Goal: Communication & Community: Answer question/provide support

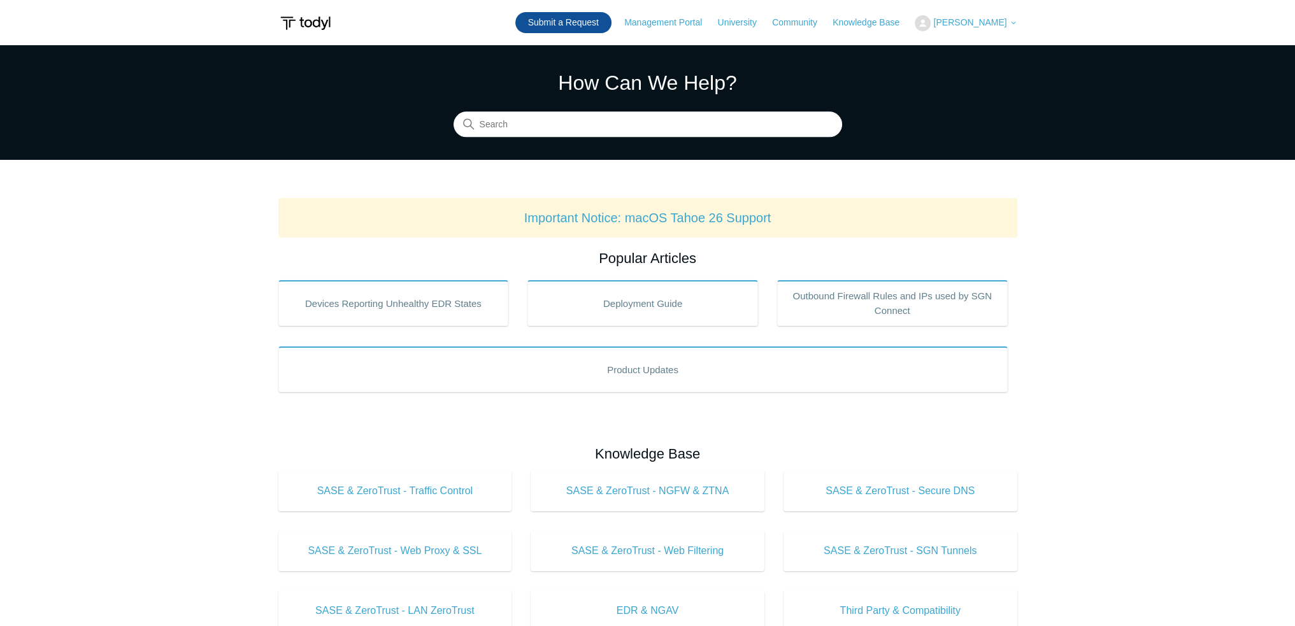
click at [573, 22] on link "Submit a Request" at bounding box center [563, 22] width 96 height 21
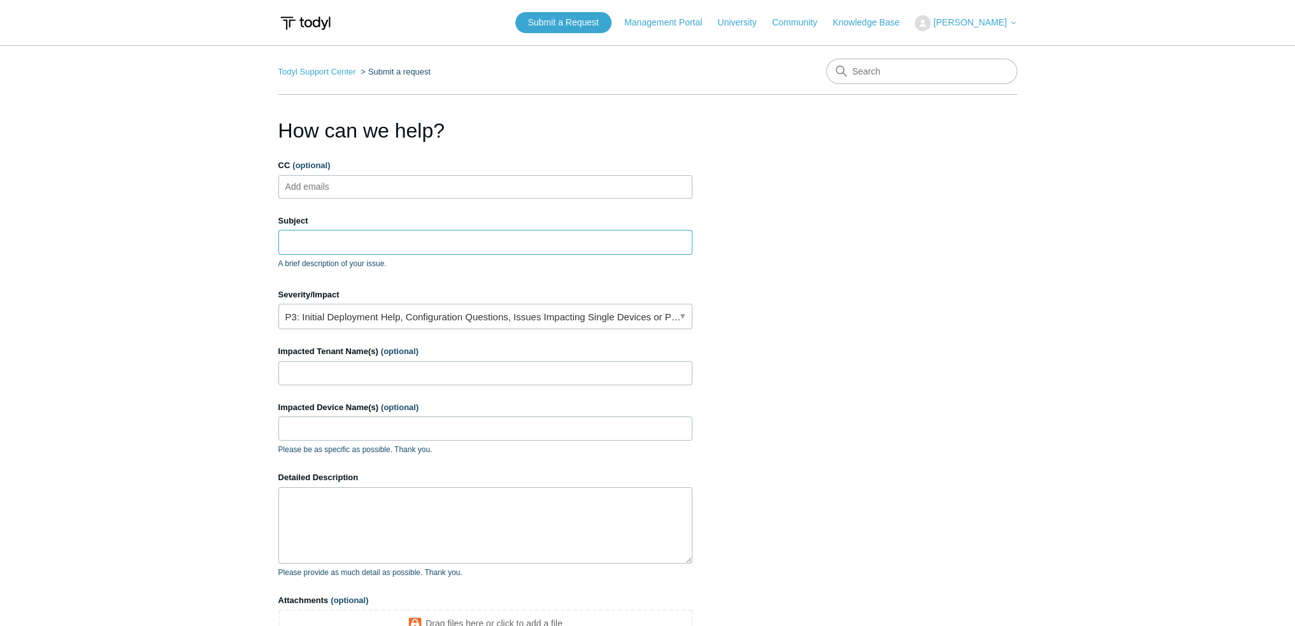
click at [413, 234] on input "Subject" at bounding box center [485, 242] width 414 height 24
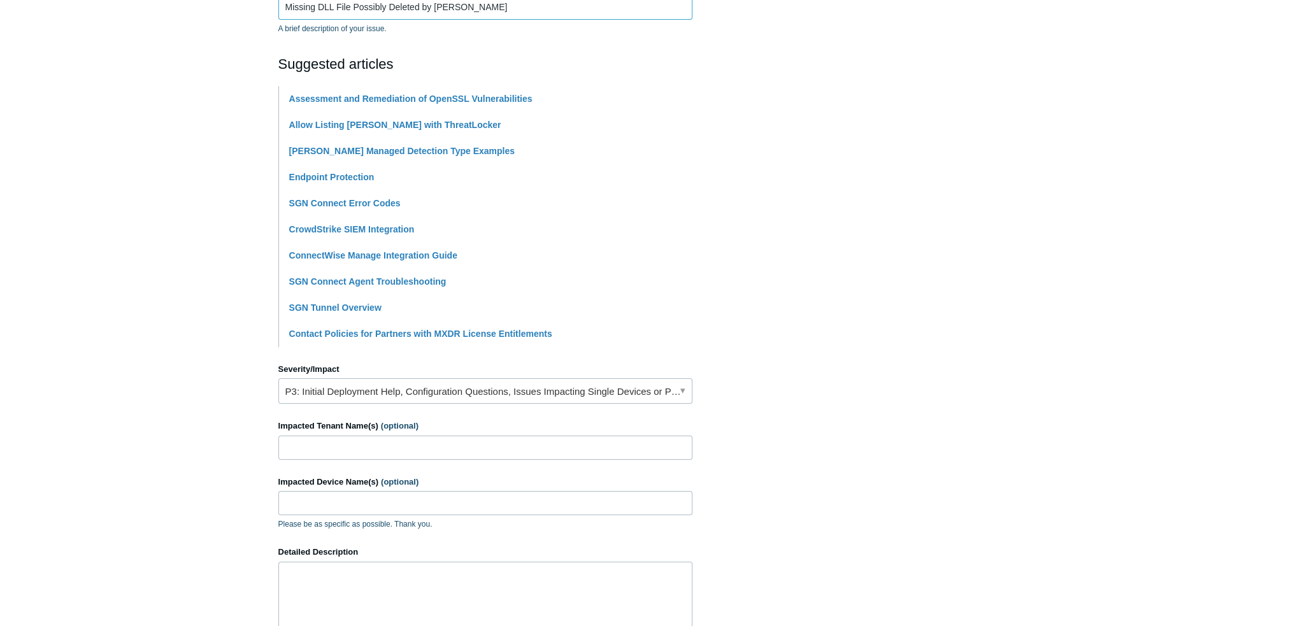
scroll to position [318, 0]
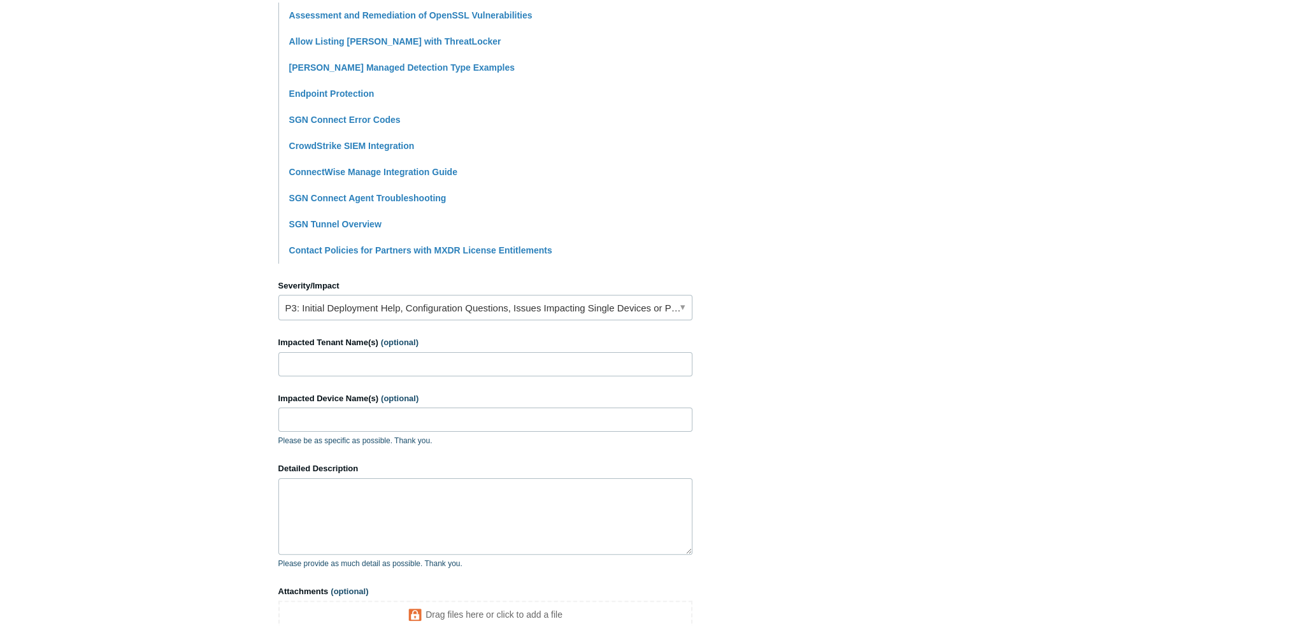
type input "Missing DLL File Possibly Deleted by [PERSON_NAME]"
click at [416, 311] on link "P3: Initial Deployment Help, Configuration Questions, Issues Impacting Single D…" at bounding box center [485, 307] width 414 height 25
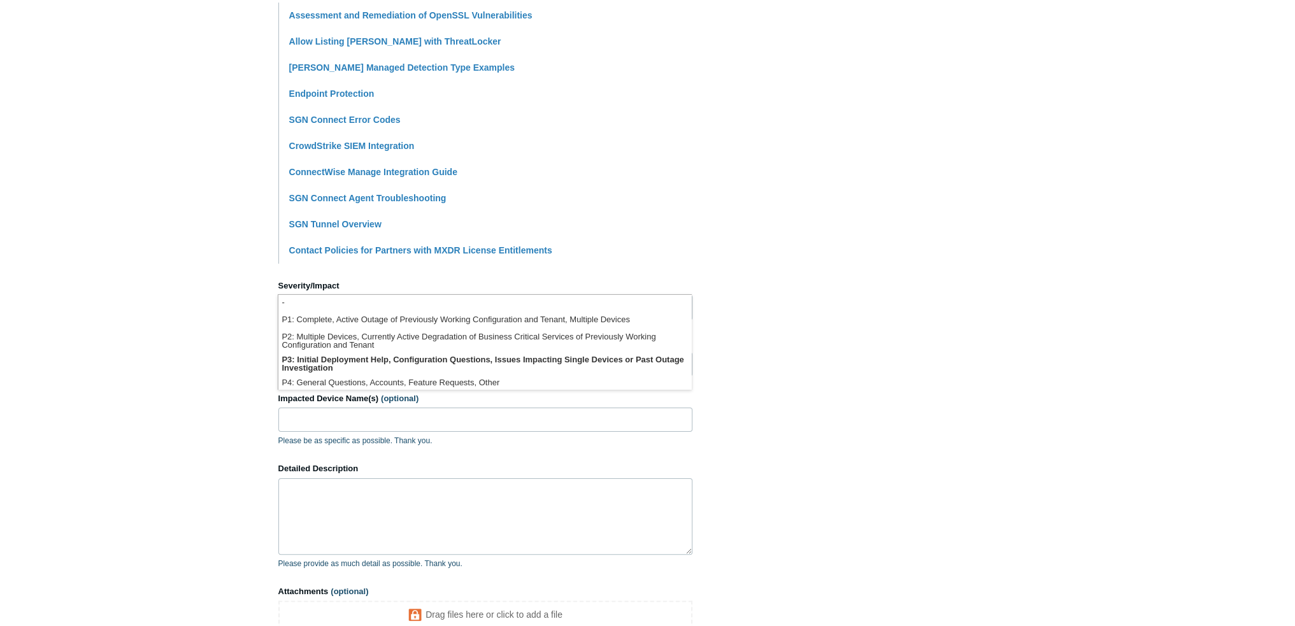
click at [176, 327] on main "Todyl Support Center Submit a request How can we help? CC (optional) Add emails…" at bounding box center [647, 210] width 1295 height 966
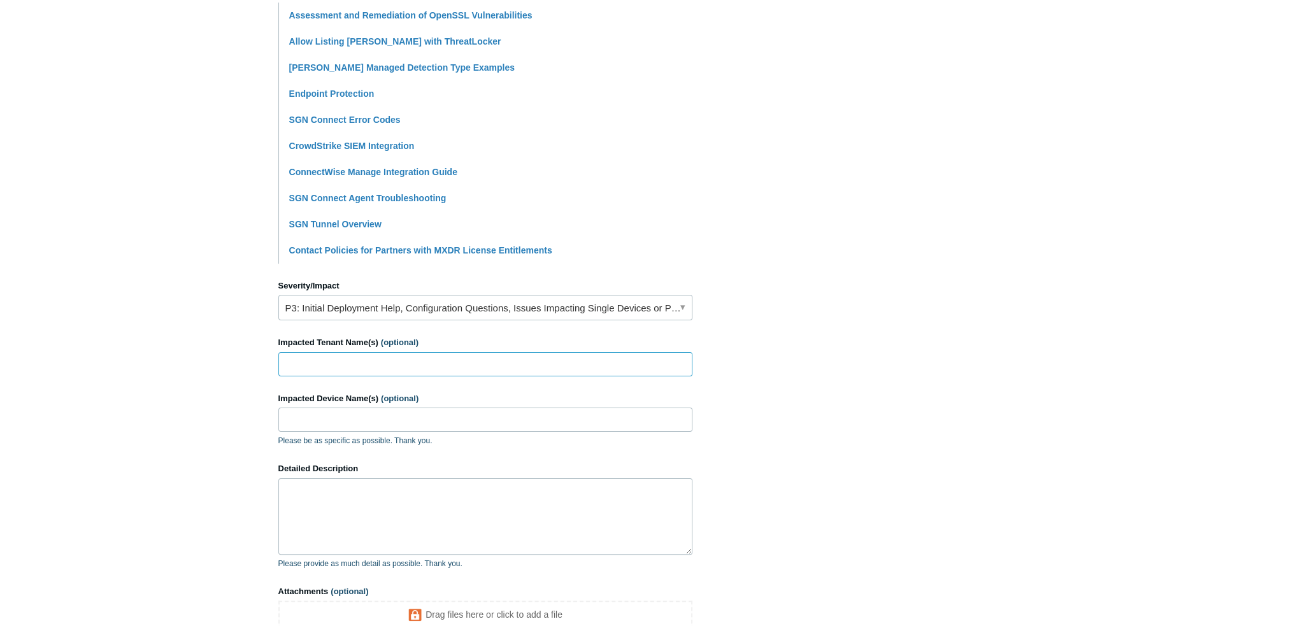
click at [413, 362] on input "Impacted Tenant Name(s) (optional)" at bounding box center [485, 364] width 414 height 24
type input "SouthWood Corp"
click at [572, 419] on input "Impacted Device Name(s) (optional)" at bounding box center [485, 420] width 414 height 24
type input "SWD-DT-15"
click at [446, 530] on textarea "Detailed Description" at bounding box center [485, 516] width 414 height 76
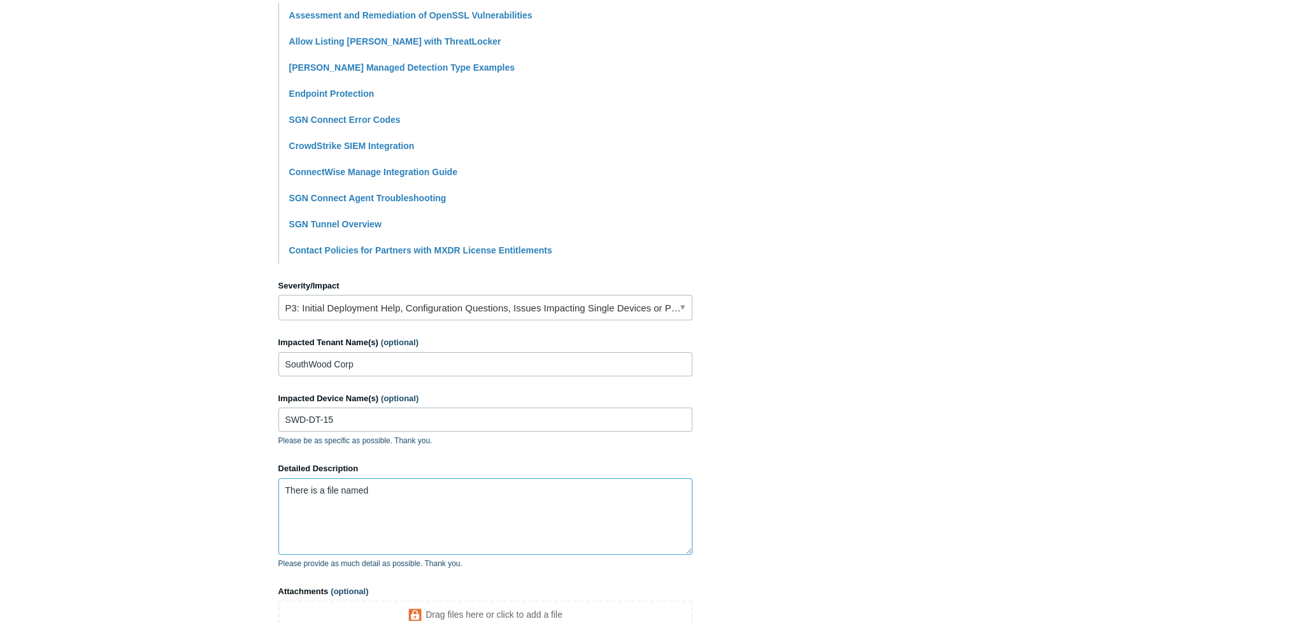
drag, startPoint x: 494, startPoint y: 518, endPoint x: 512, endPoint y: 518, distance: 17.8
click at [494, 518] on textarea "There is a file named" at bounding box center [485, 516] width 414 height 76
paste textarea "OnyxJDF.dll"
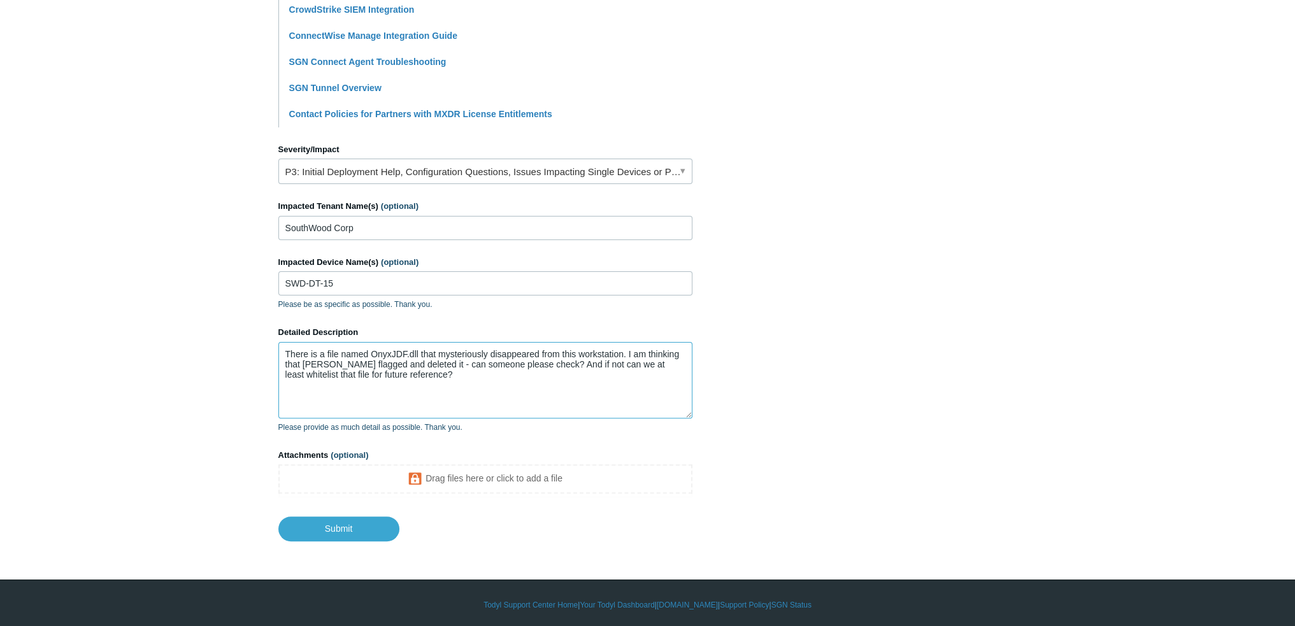
scroll to position [457, 0]
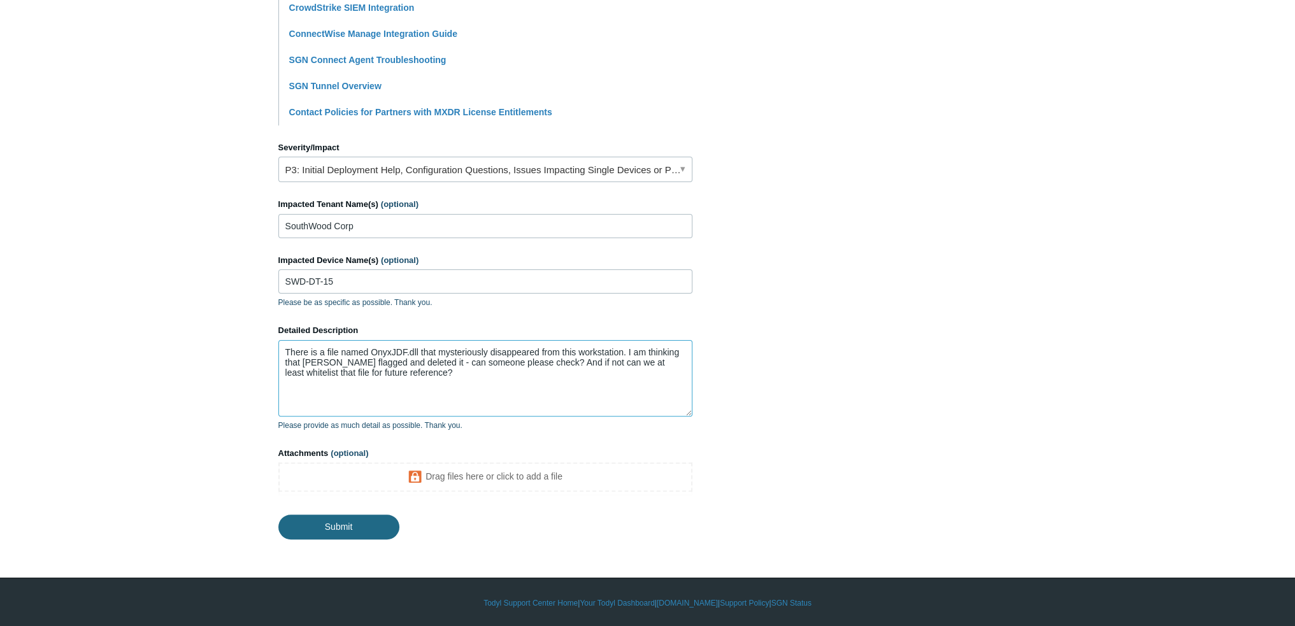
type textarea "There is a file named OnyxJDF.dll that mysteriously disappeared from this works…"
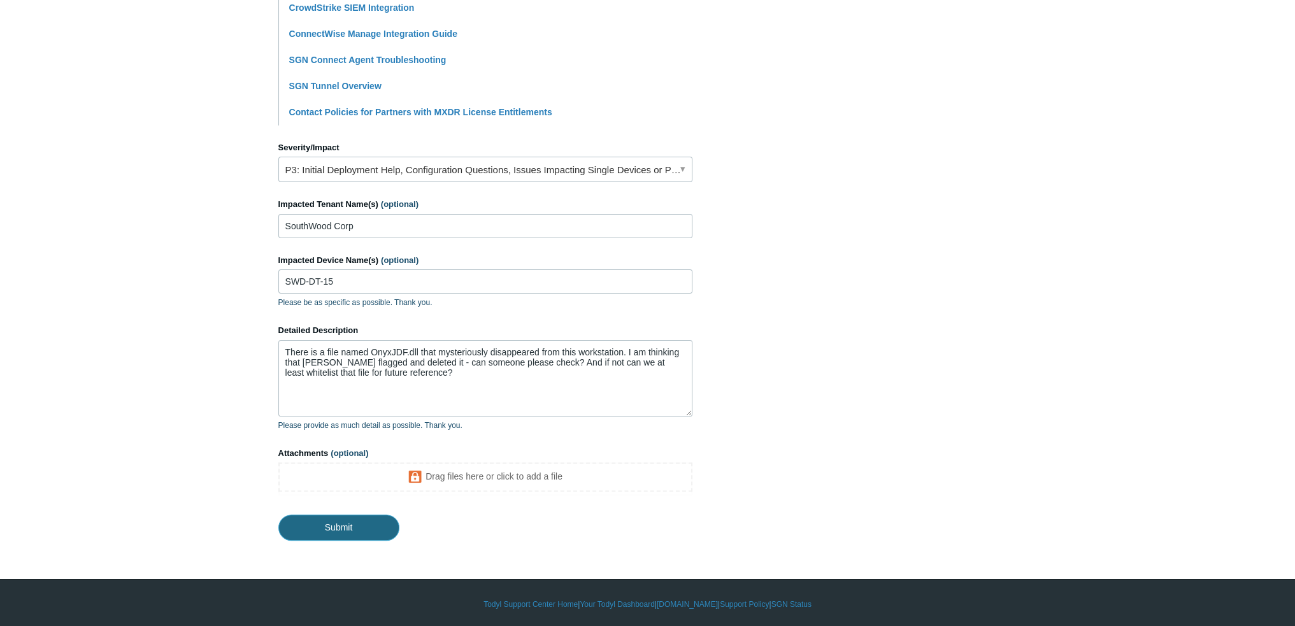
click at [350, 536] on input "Submit" at bounding box center [338, 527] width 121 height 25
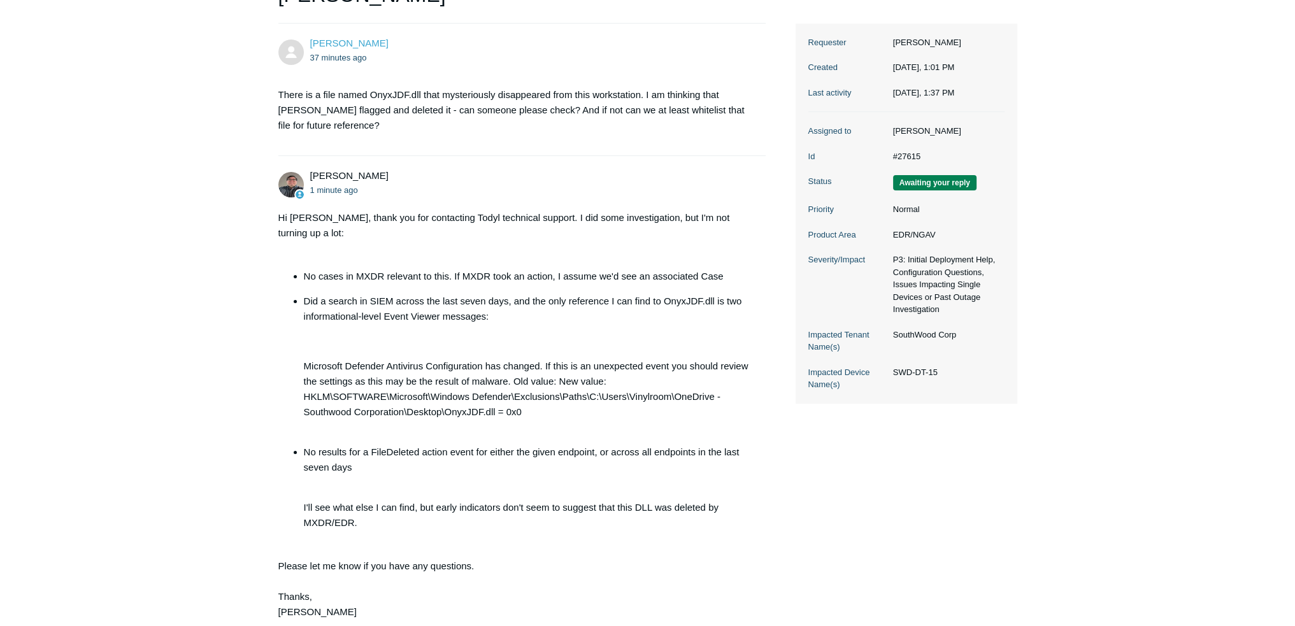
scroll to position [255, 0]
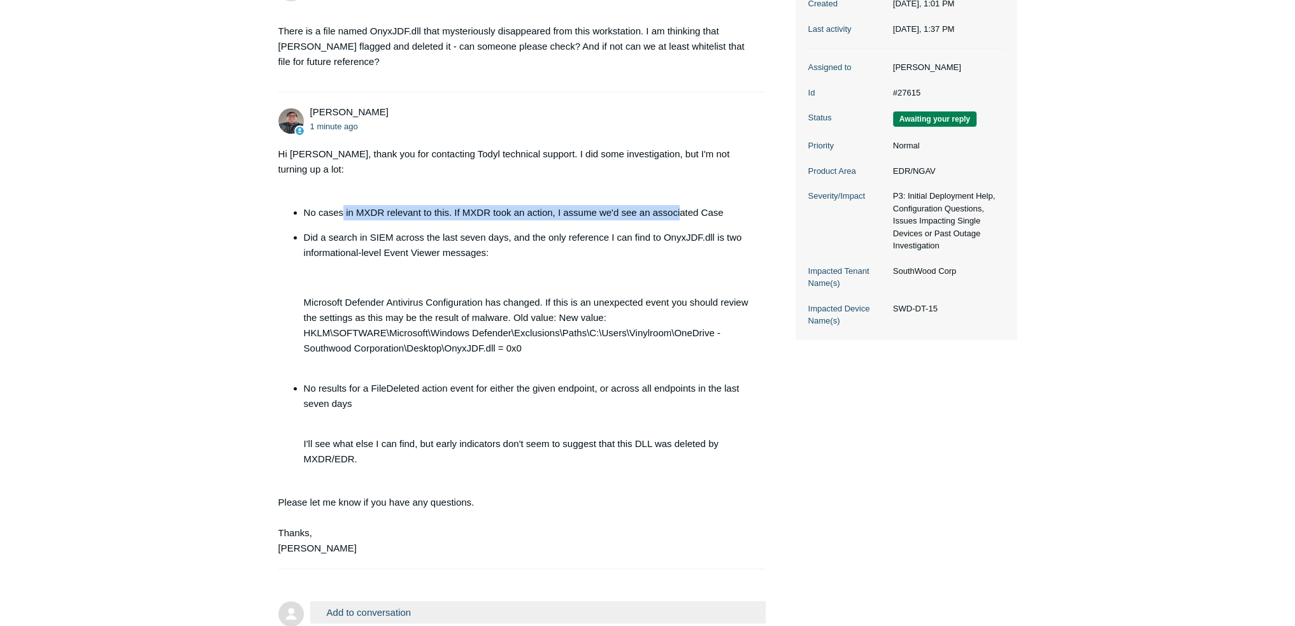
drag, startPoint x: 341, startPoint y: 165, endPoint x: 681, endPoint y: 167, distance: 340.0
click at [681, 205] on li "No cases in MXDR relevant to this. If MXDR took an action, I assume we'd see an…" at bounding box center [529, 212] width 450 height 15
click at [338, 230] on p "Did a search in SIEM across the last seven days, and the only reference I can f…" at bounding box center [529, 245] width 450 height 31
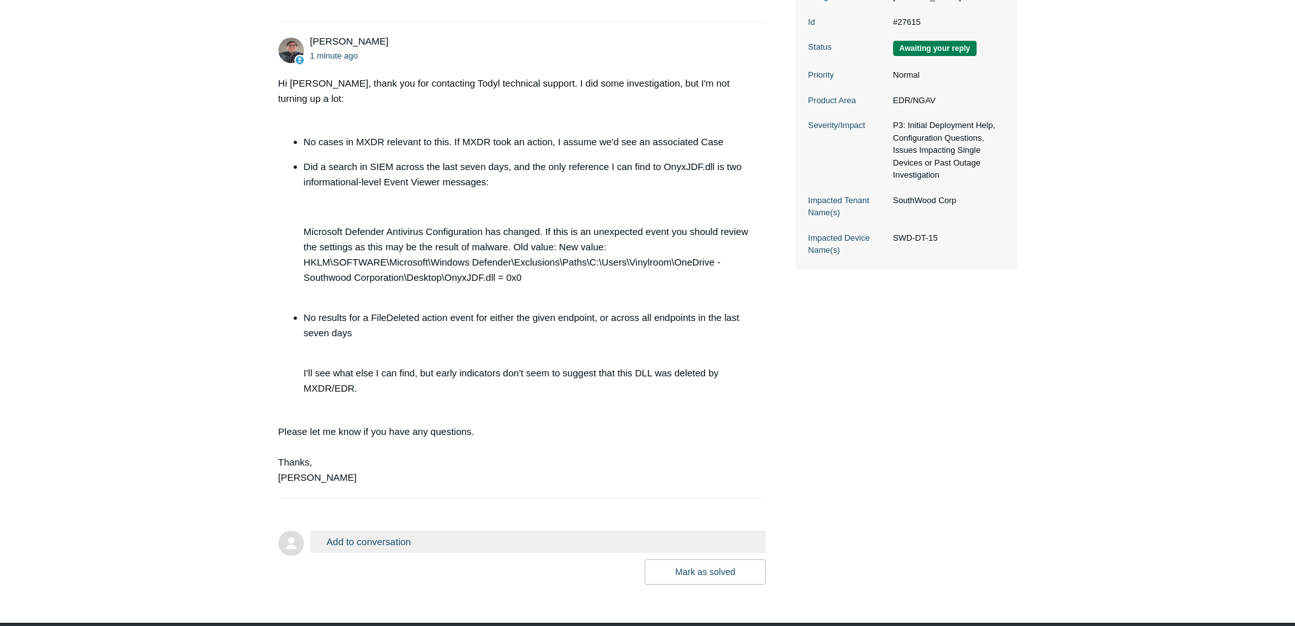
scroll to position [326, 0]
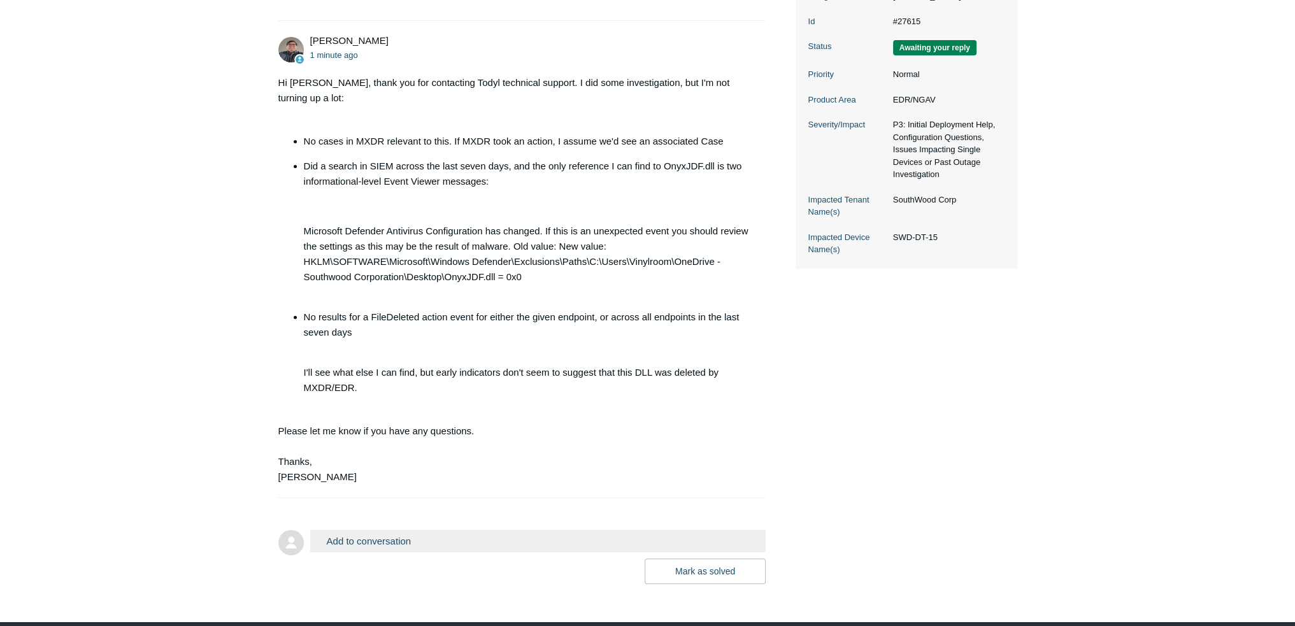
click at [550, 530] on button "Add to conversation" at bounding box center [538, 541] width 456 height 22
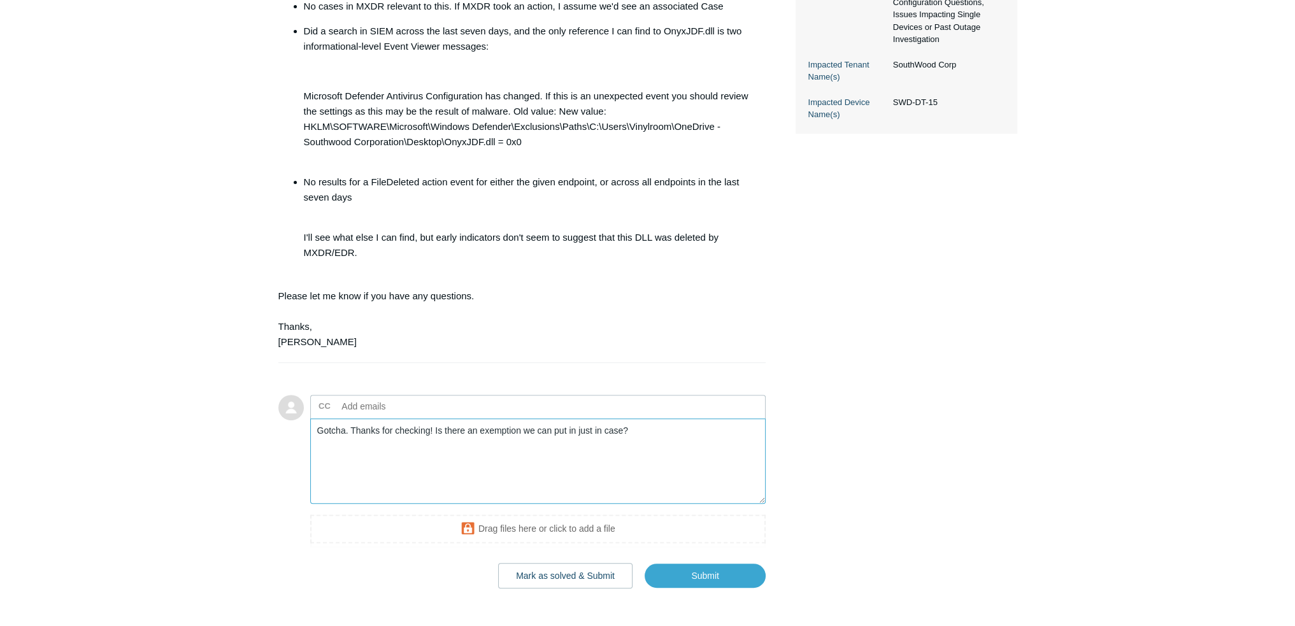
scroll to position [465, 0]
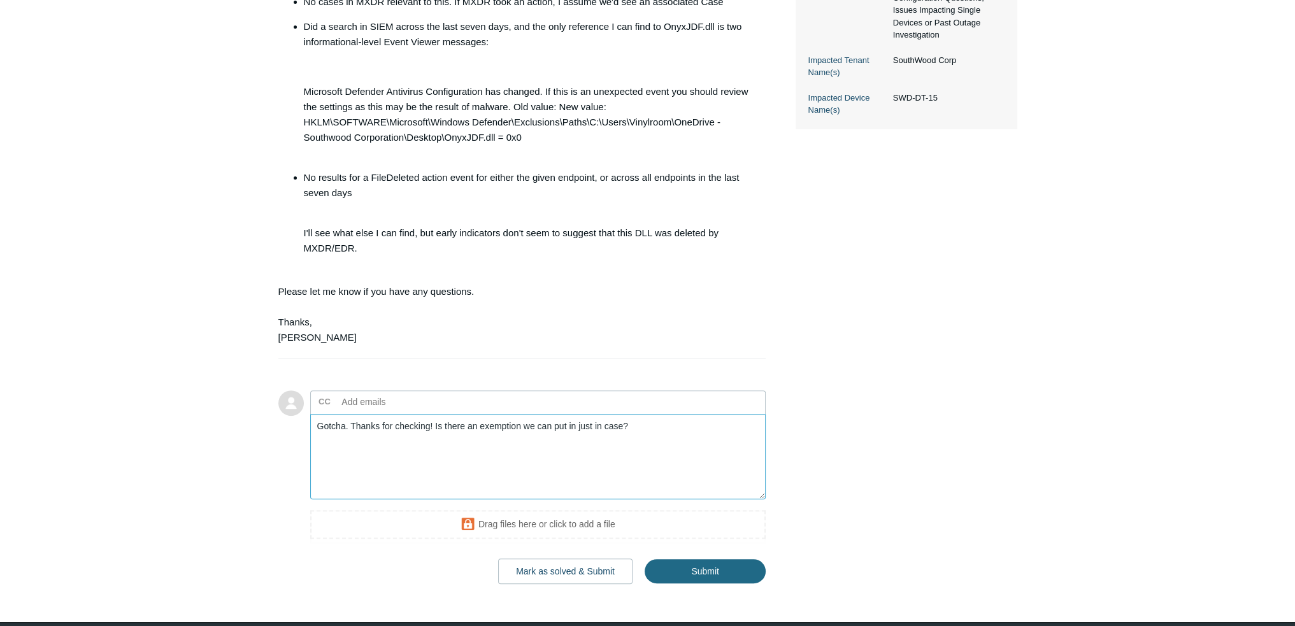
type textarea "Gotcha. Thanks for checking! Is there an exemption we can put in just in case?"
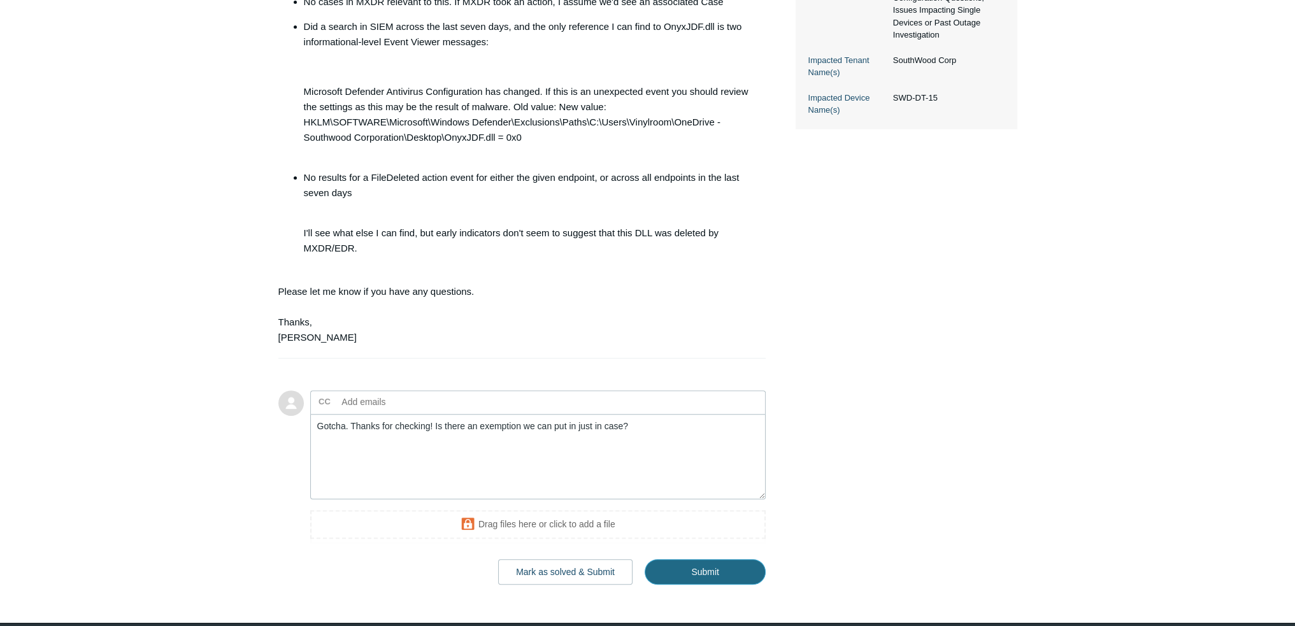
click at [688, 559] on input "Submit" at bounding box center [704, 571] width 121 height 25
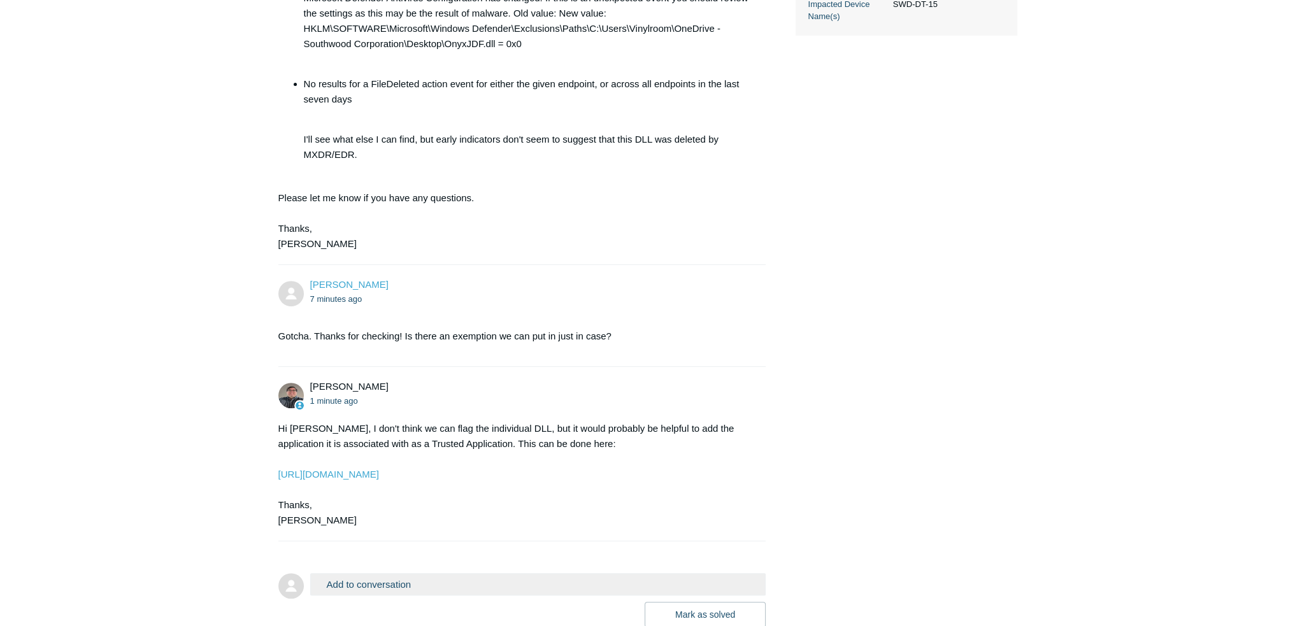
scroll to position [602, 0]
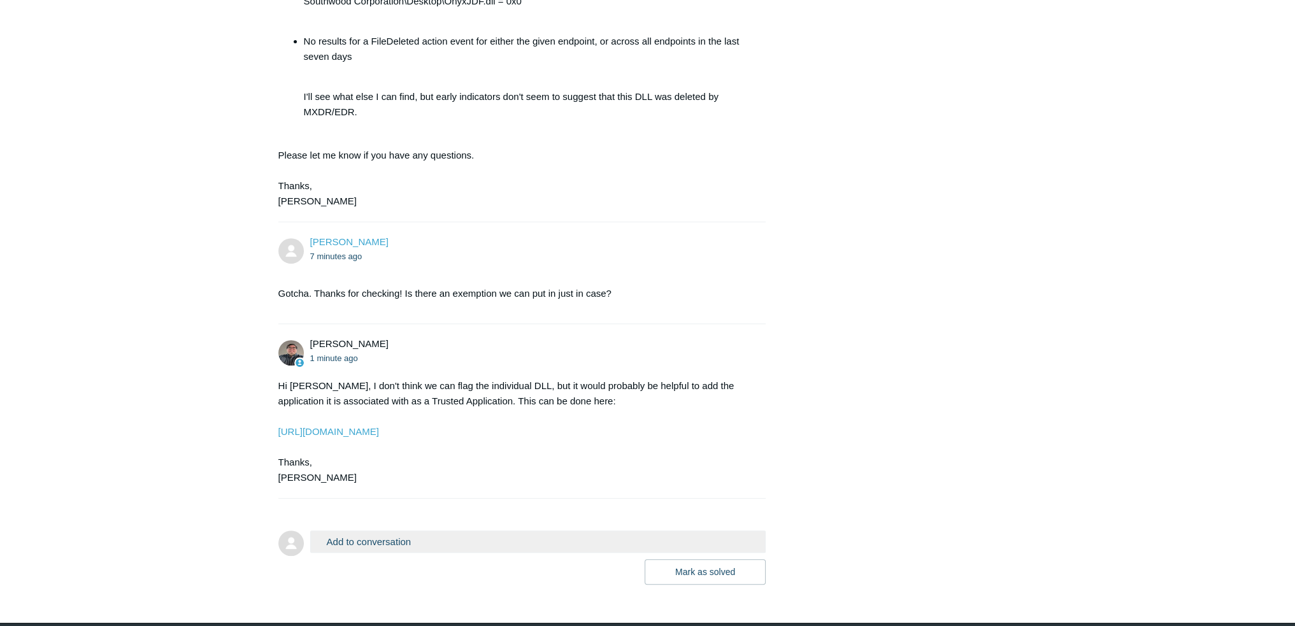
click at [571, 530] on button "Add to conversation" at bounding box center [538, 541] width 456 height 22
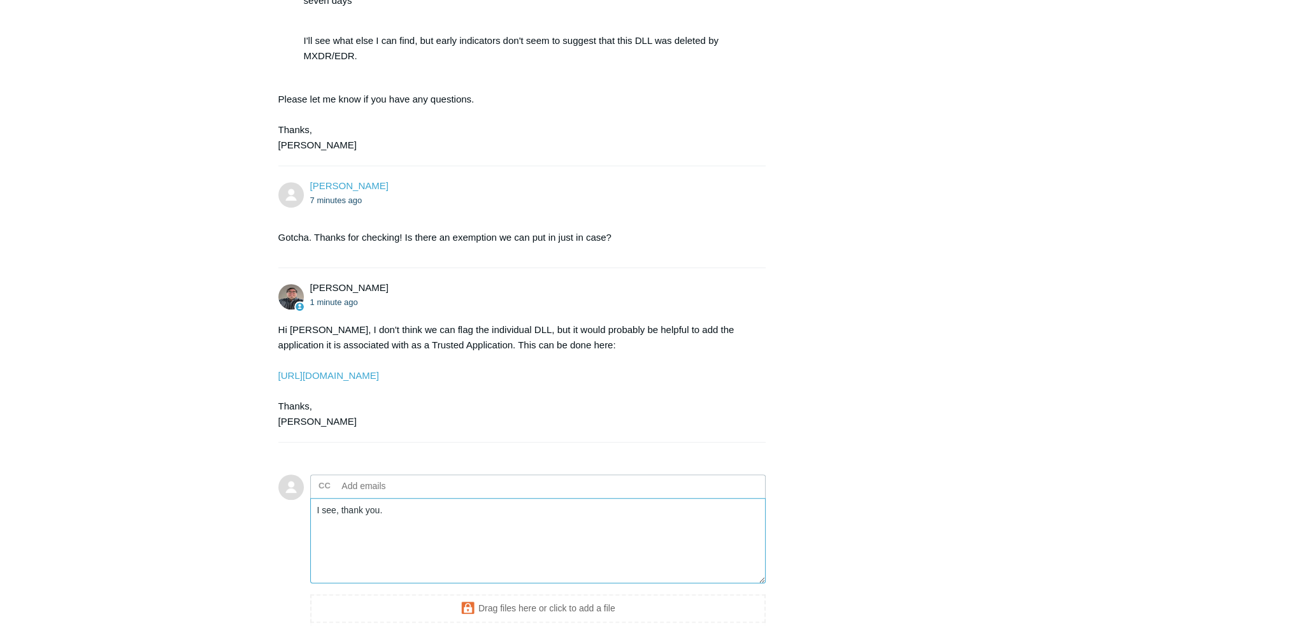
scroll to position [741, 0]
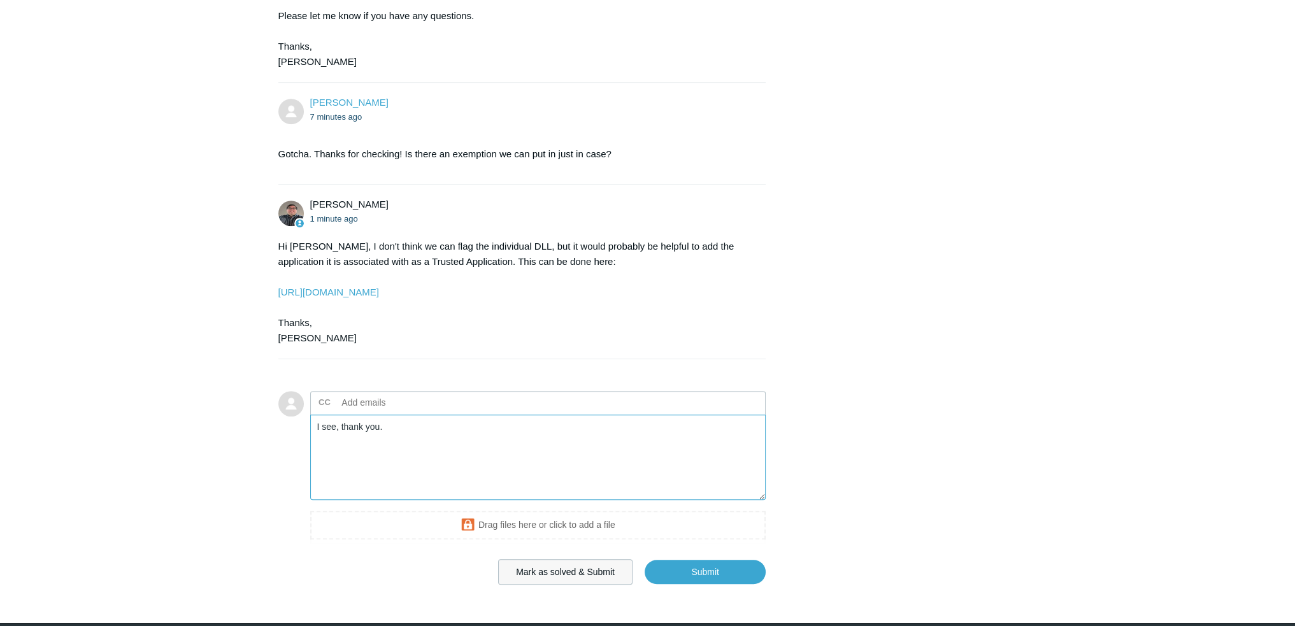
type textarea "I see, thank you."
click at [591, 559] on button "Mark as solved & Submit" at bounding box center [565, 571] width 134 height 25
